Goal: Task Accomplishment & Management: Use online tool/utility

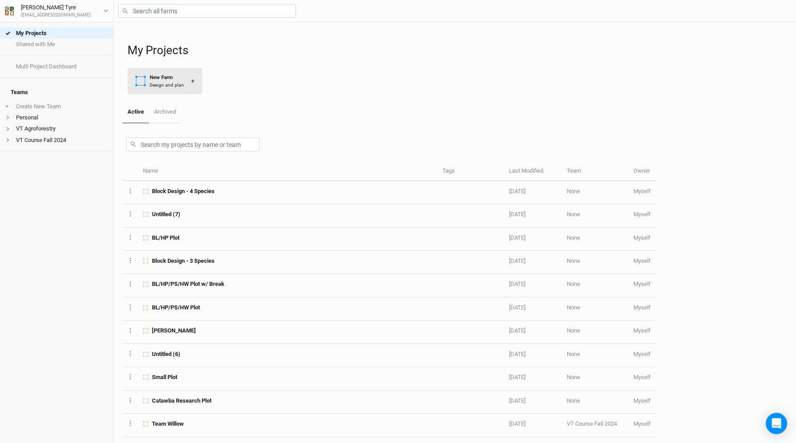
click at [177, 79] on div "New Farm" at bounding box center [167, 78] width 34 height 8
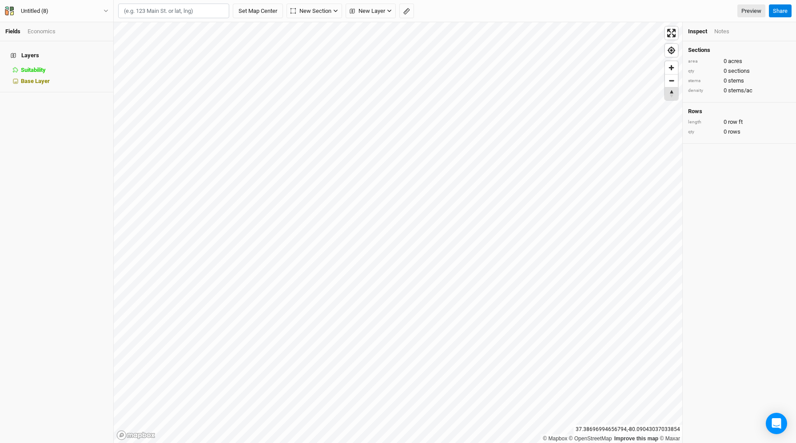
click at [671, 93] on span "Reset bearing to north" at bounding box center [671, 94] width 13 height 12
click at [674, 54] on span "Find my location" at bounding box center [671, 50] width 13 height 13
click at [673, 72] on span "Zoom out" at bounding box center [671, 68] width 13 height 12
click at [672, 58] on span "Zoom in" at bounding box center [671, 54] width 13 height 13
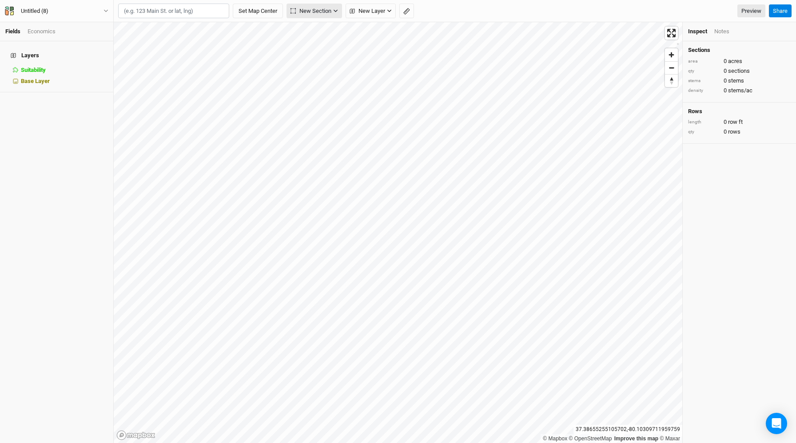
click at [335, 8] on button "New Section" at bounding box center [315, 11] width 56 height 15
click at [320, 32] on button "Grid" at bounding box center [323, 31] width 70 height 14
